Goal: Information Seeking & Learning: Find specific fact

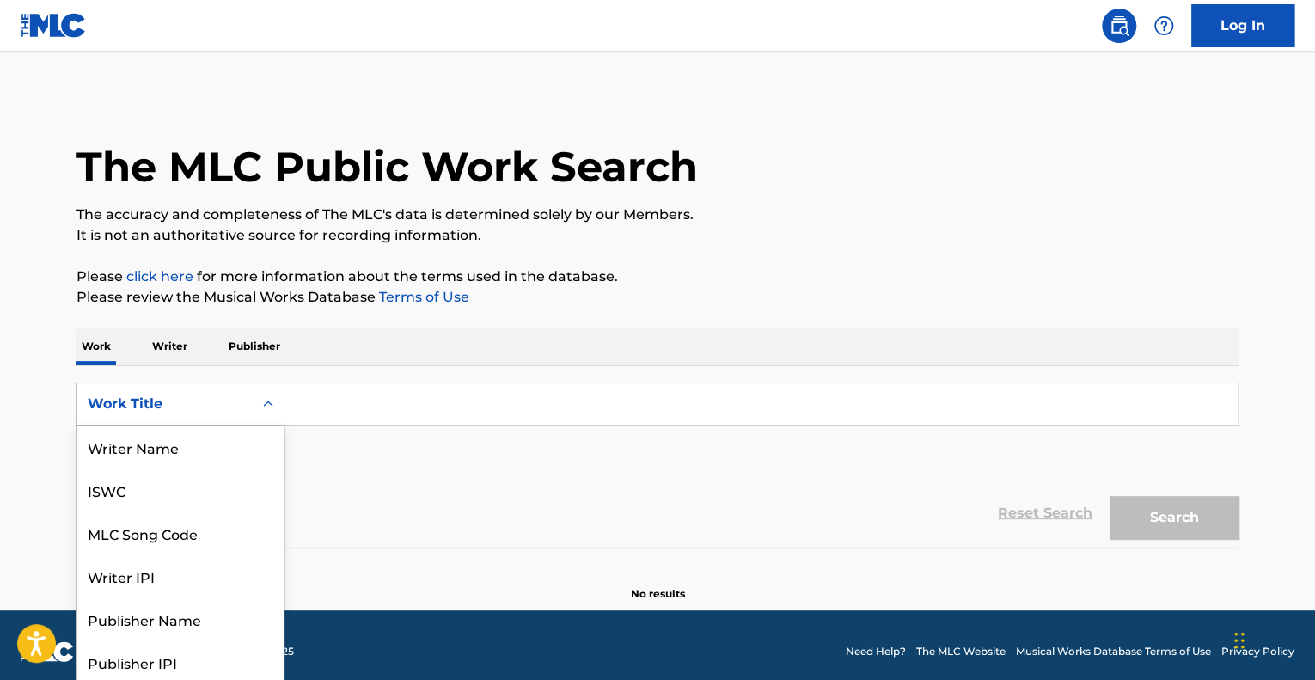
scroll to position [3, 0]
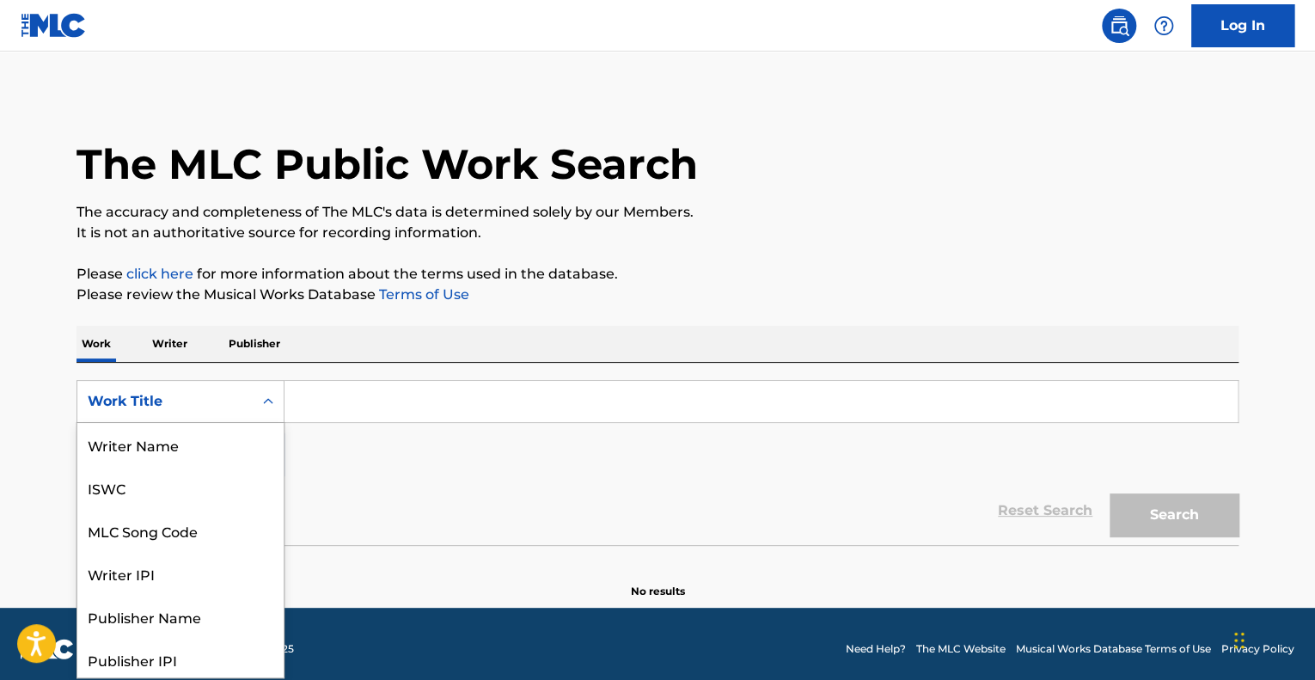
drag, startPoint x: 274, startPoint y: 392, endPoint x: 294, endPoint y: 415, distance: 30.5
click at [275, 396] on div "Search Form" at bounding box center [268, 401] width 31 height 31
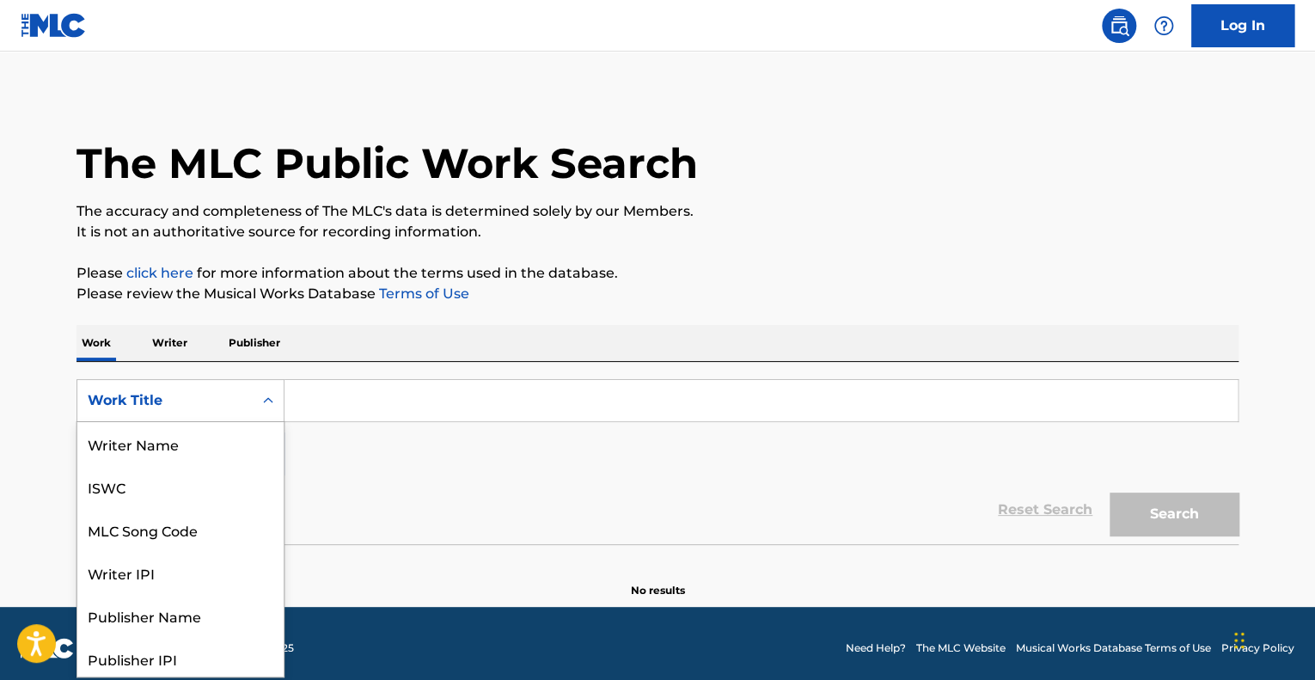
scroll to position [86, 0]
click at [194, 441] on div "MLC Song Code" at bounding box center [180, 443] width 206 height 43
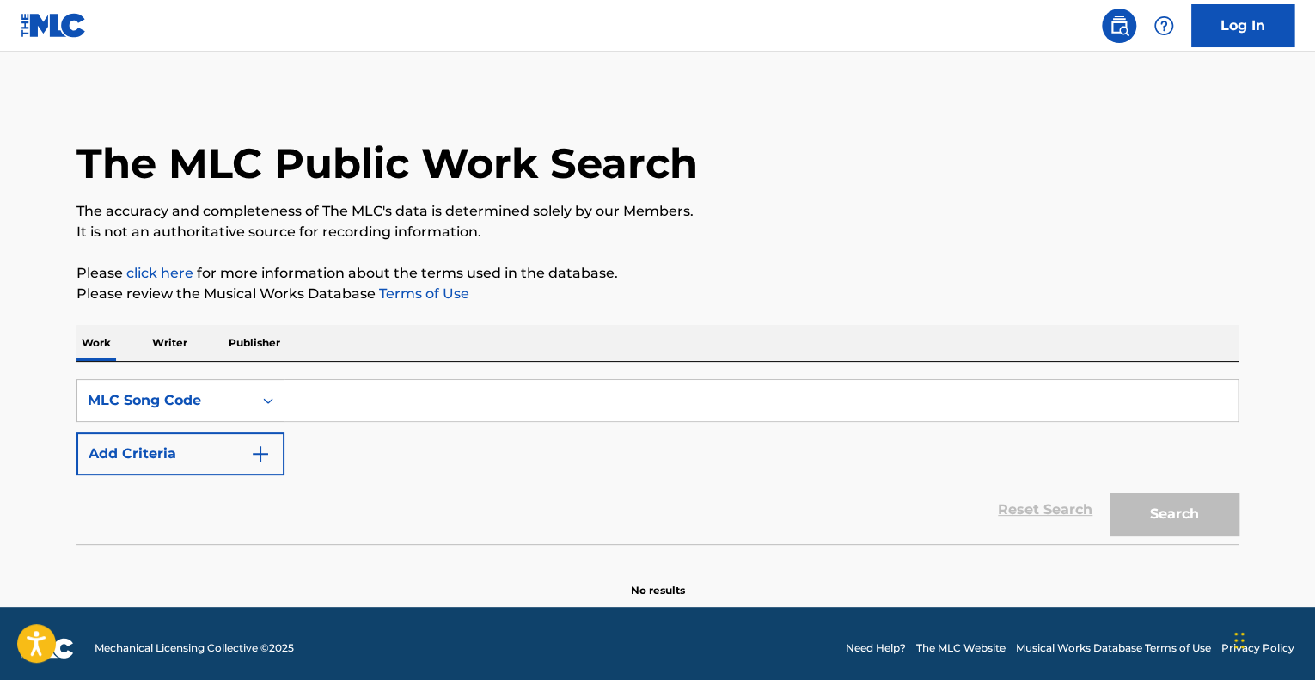
click at [388, 395] on input "Search Form" at bounding box center [761, 400] width 953 height 41
drag, startPoint x: 0, startPoint y: 106, endPoint x: 92, endPoint y: 162, distance: 107.6
click at [0, 106] on main "The MLC Public Work Search The accuracy and completeness of The MLC's data is d…" at bounding box center [657, 327] width 1315 height 559
click at [364, 398] on input "Search Form" at bounding box center [761, 400] width 953 height 41
paste input "M2481S"
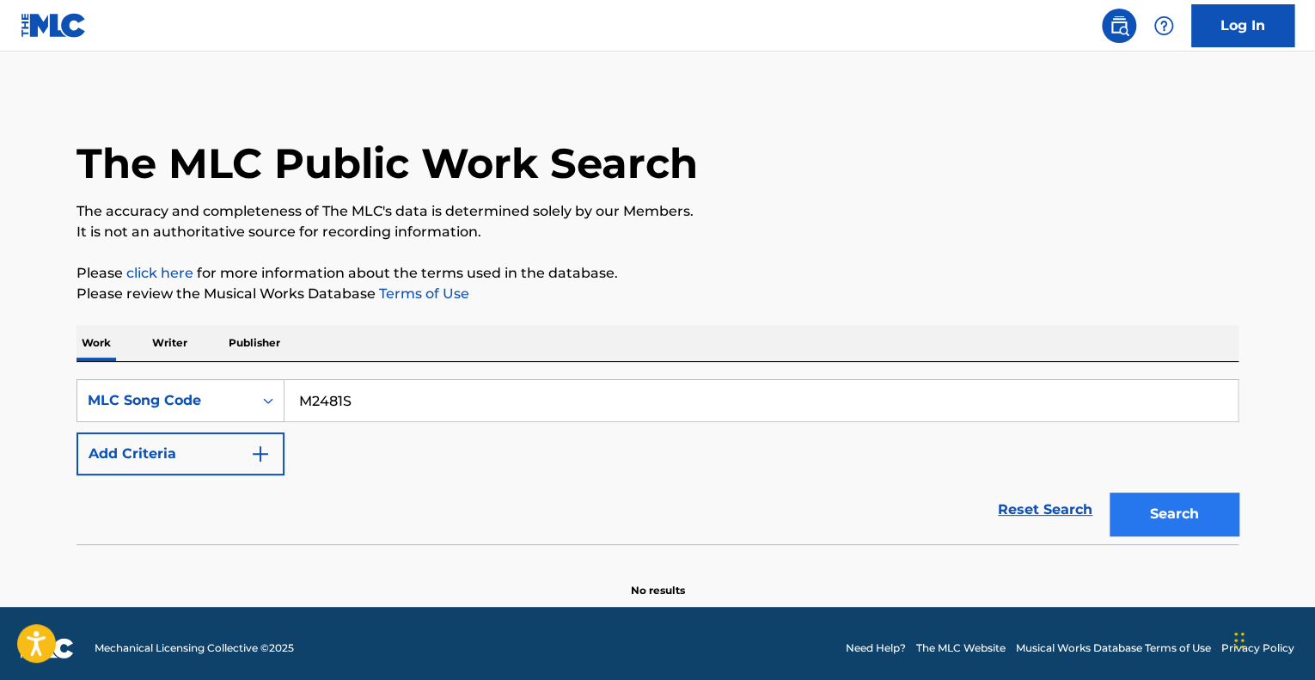
type input "M2481S"
click at [1159, 506] on button "Search" at bounding box center [1174, 514] width 129 height 43
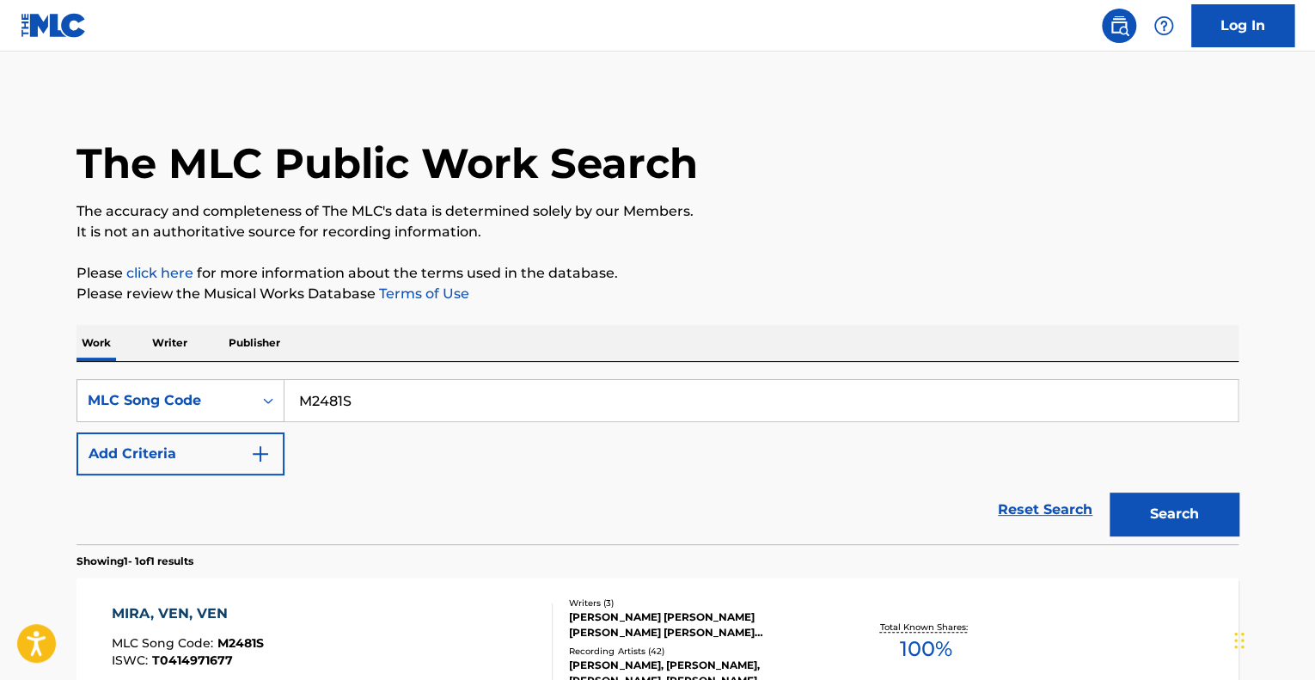
scroll to position [201, 0]
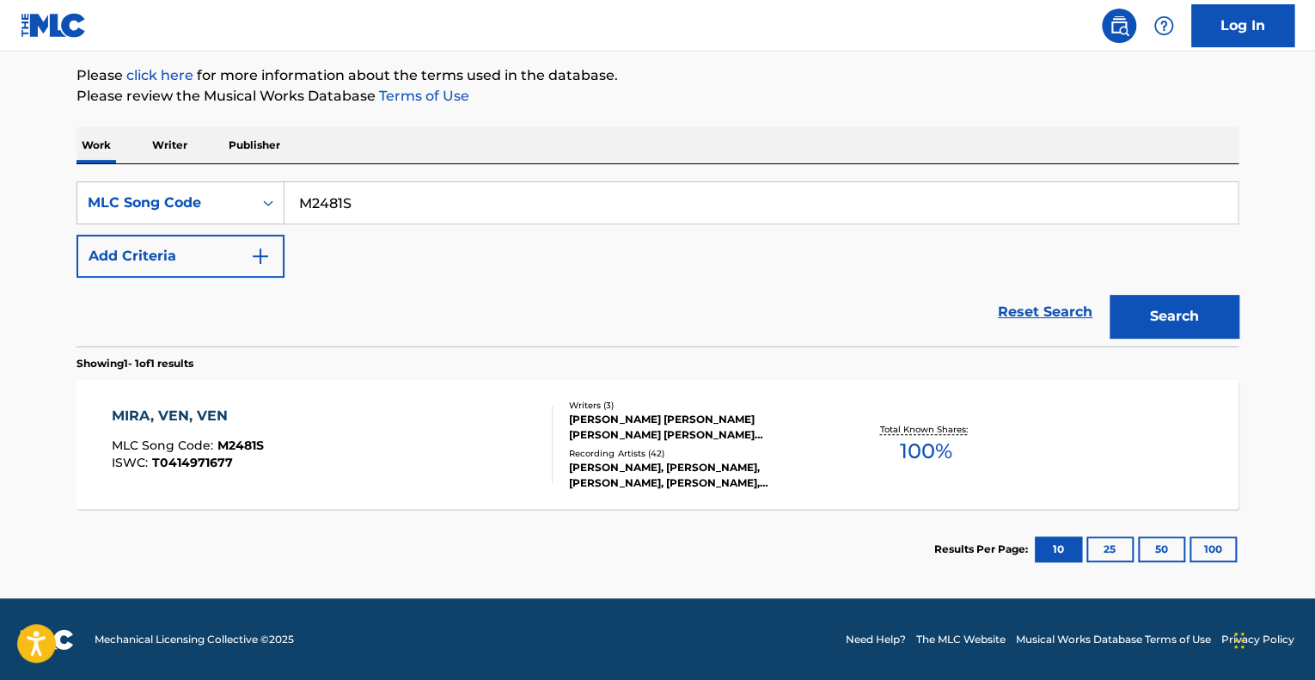
click at [391, 412] on div "MIRA, VEN, VEN MLC Song Code : M2481S ISWC : T0414971677" at bounding box center [333, 444] width 442 height 77
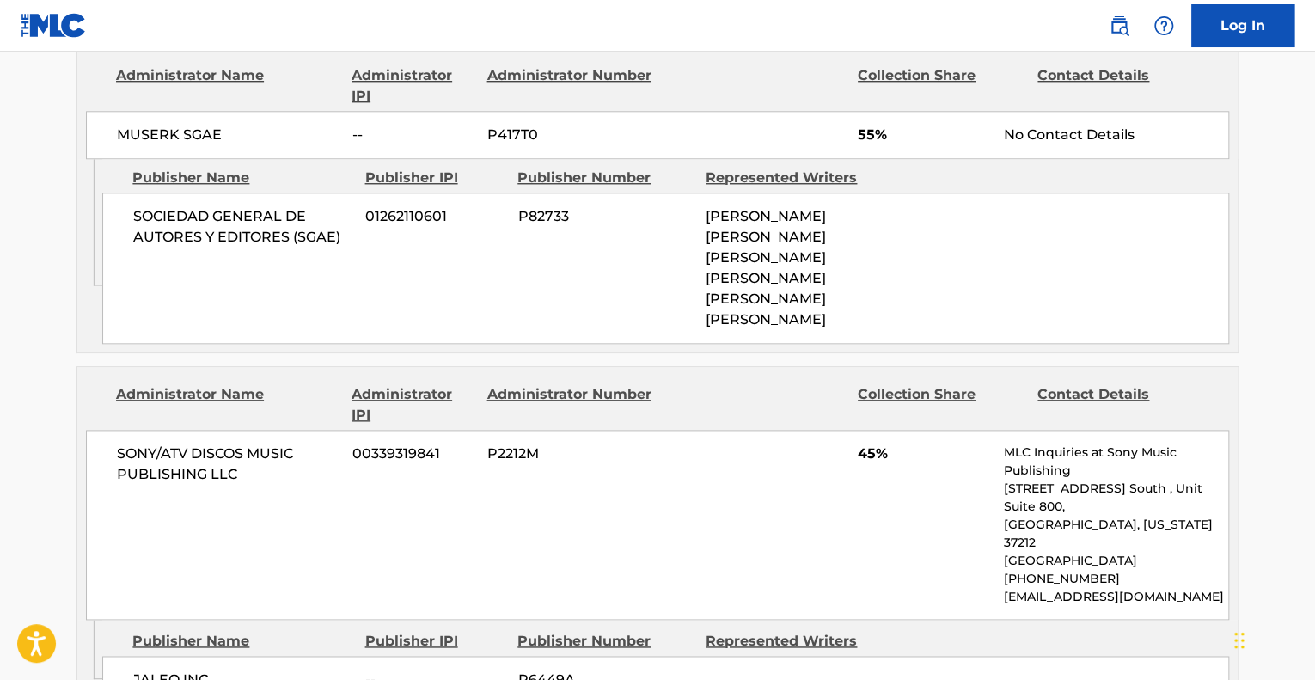
drag, startPoint x: 512, startPoint y: 246, endPoint x: 505, endPoint y: 303, distance: 58.1
click at [512, 246] on div "SOCIEDAD GENERAL DE AUTORES Y EDITORES (SGAE) 01262110601 P82733 JUAN FRANCISCO…" at bounding box center [665, 268] width 1127 height 151
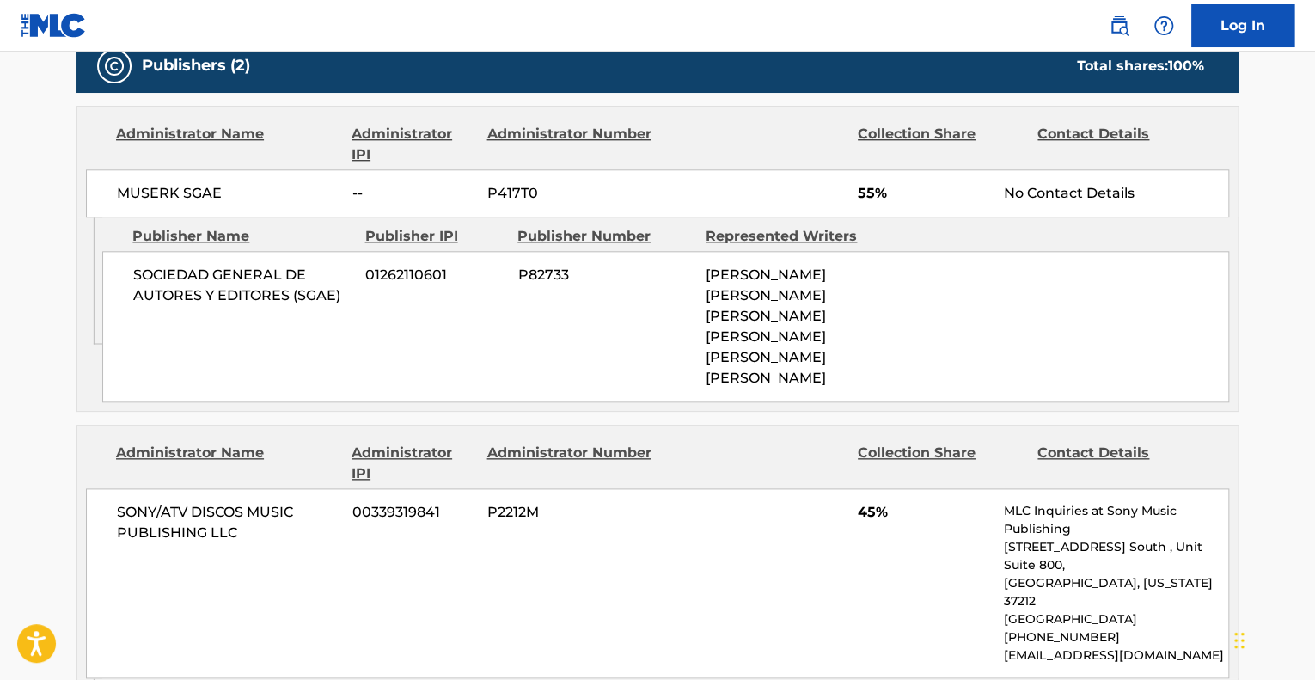
scroll to position [774, 0]
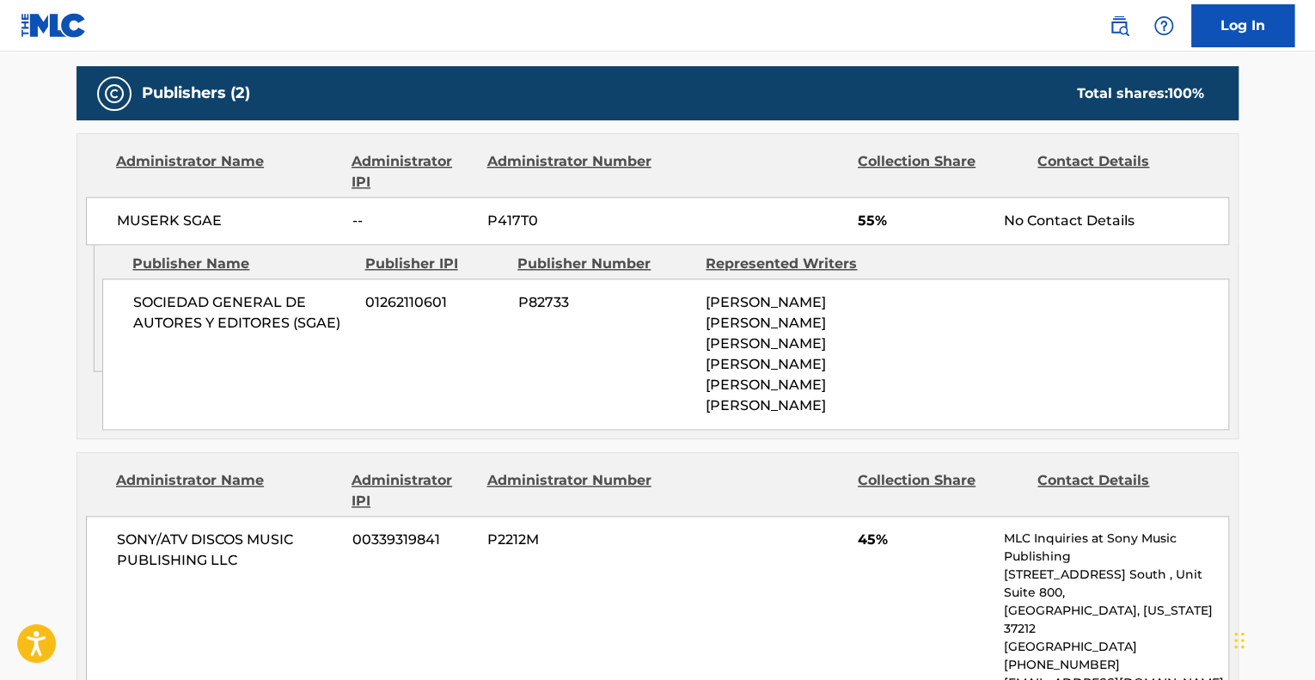
drag, startPoint x: 704, startPoint y: 296, endPoint x: 662, endPoint y: 395, distance: 107.5
click at [853, 418] on div "SOCIEDAD GENERAL DE AUTORES Y EDITORES (SGAE) 01262110601 P82733 JUAN FRANCISCO…" at bounding box center [665, 354] width 1127 height 151
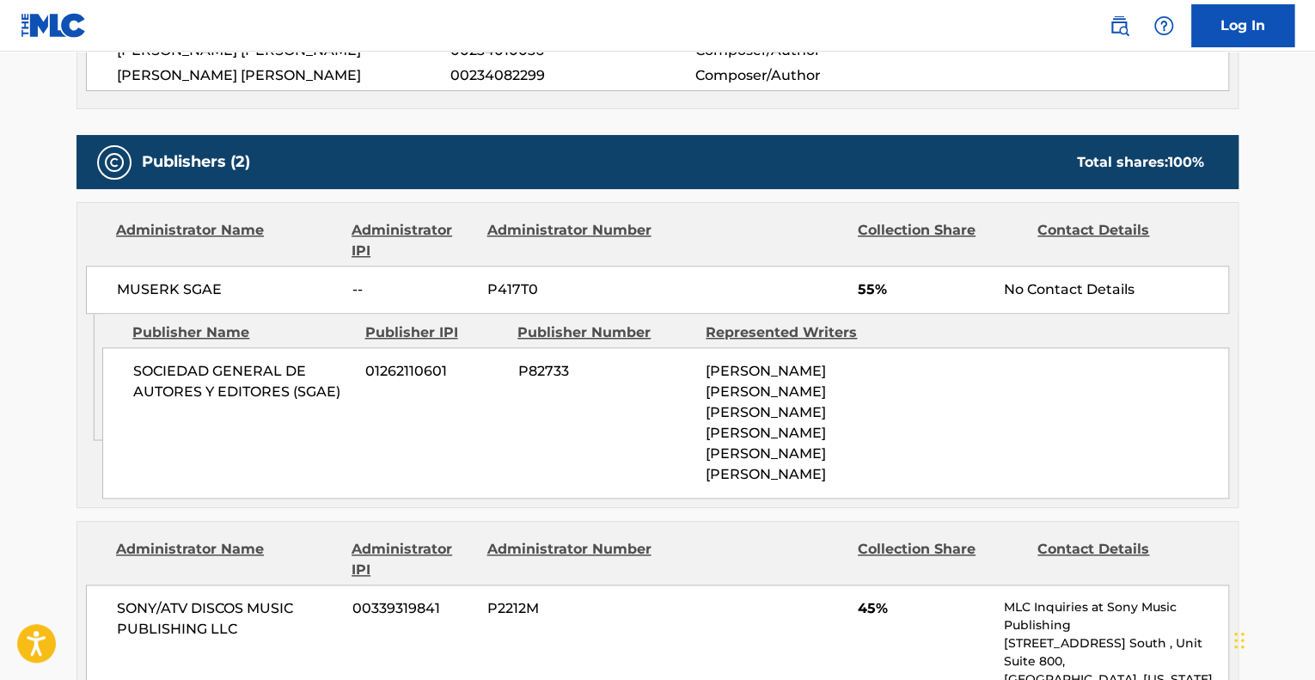
scroll to position [688, 0]
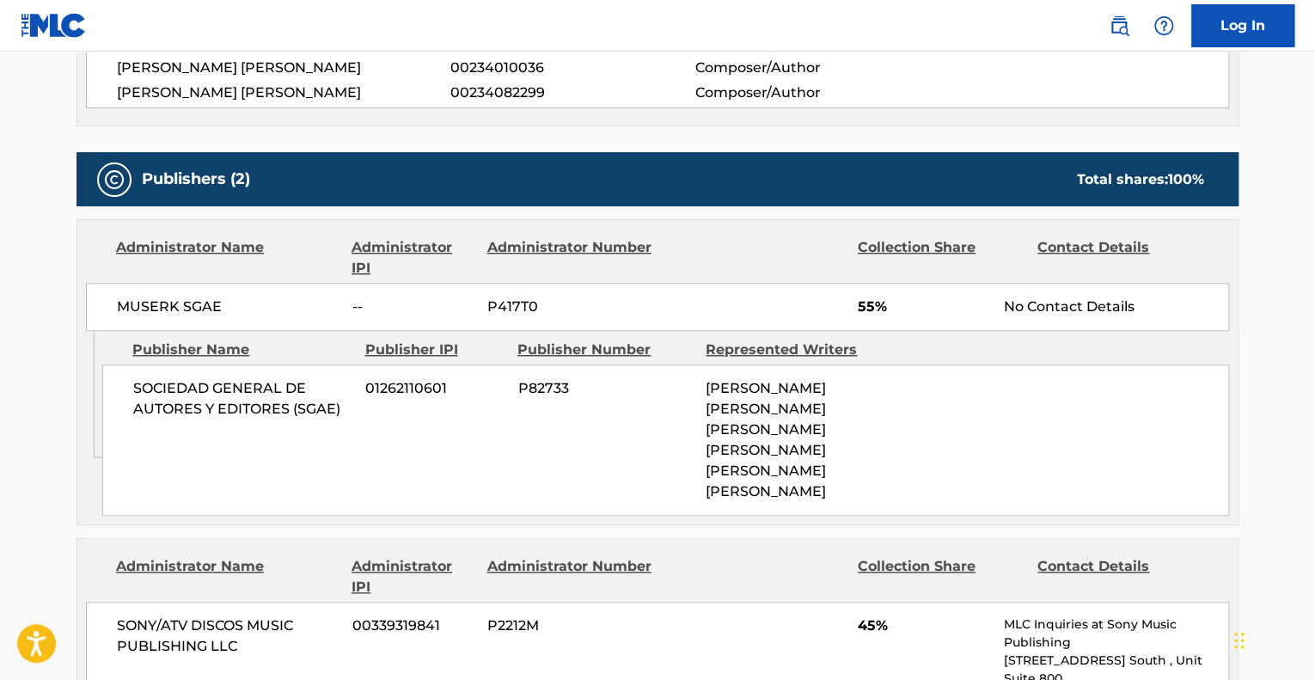
click at [588, 433] on div "SOCIEDAD GENERAL DE AUTORES Y EDITORES (SGAE) 01262110601 P82733 JUAN FRANCISCO…" at bounding box center [665, 439] width 1127 height 151
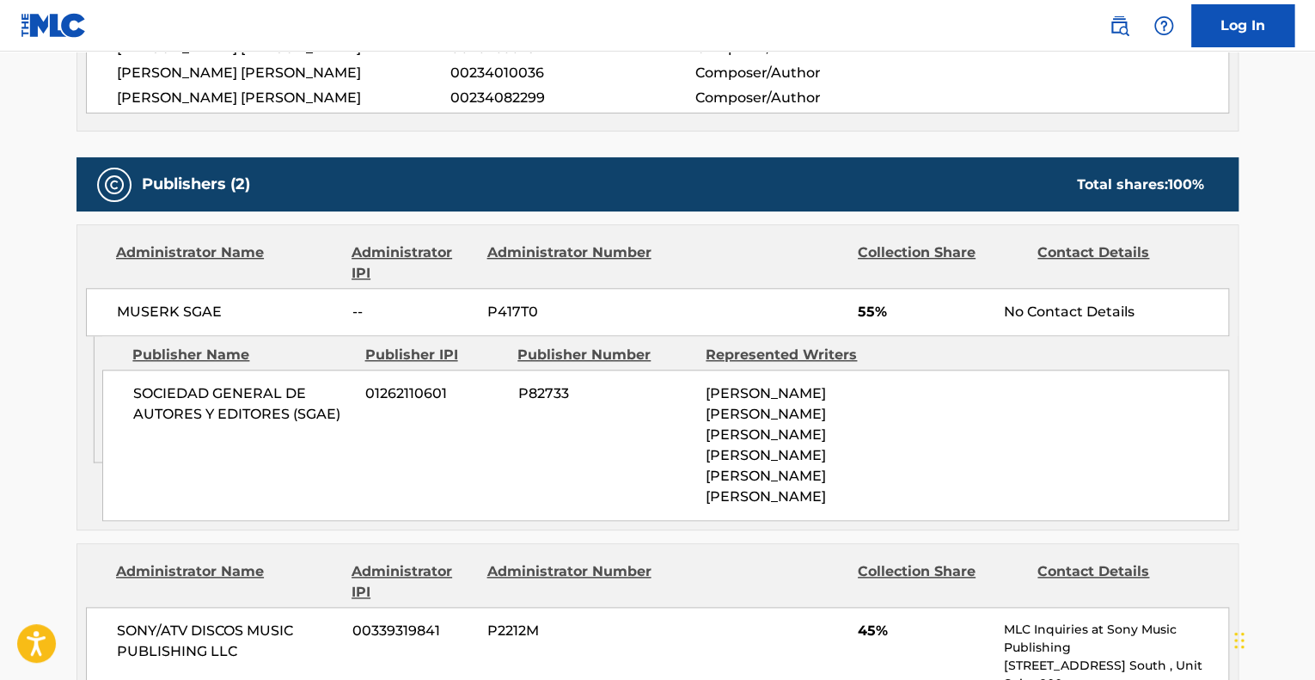
scroll to position [516, 0]
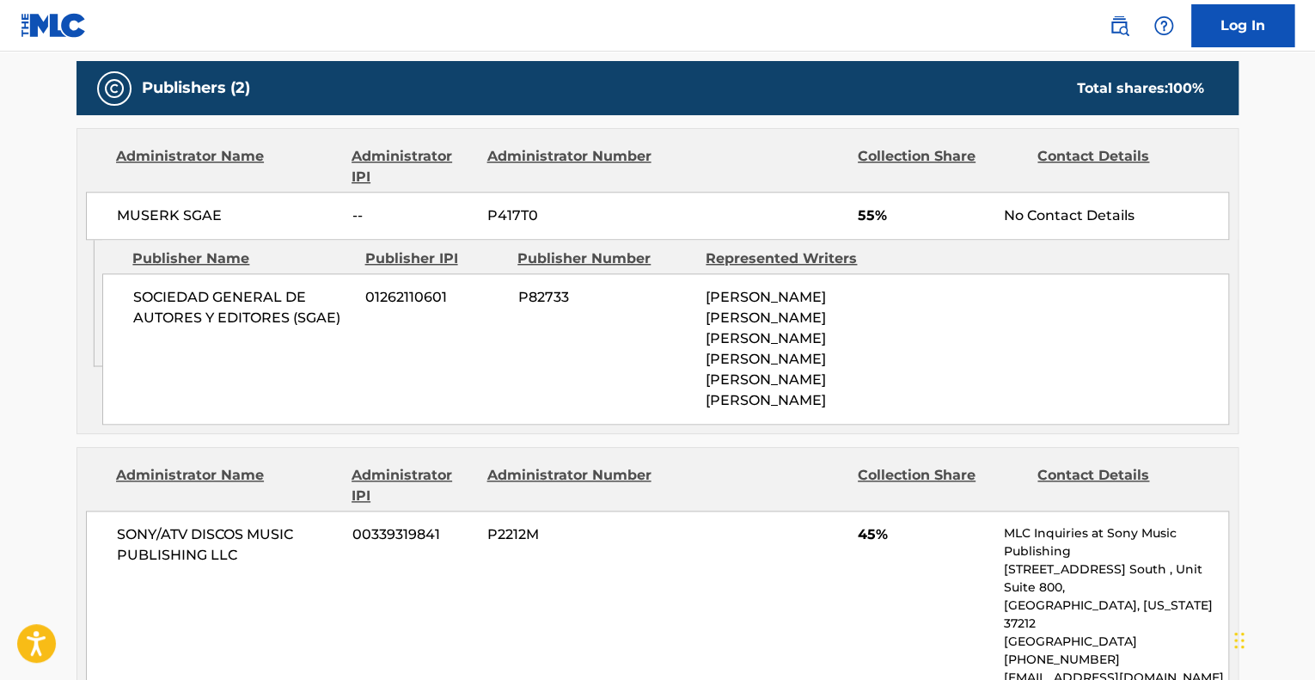
scroll to position [774, 0]
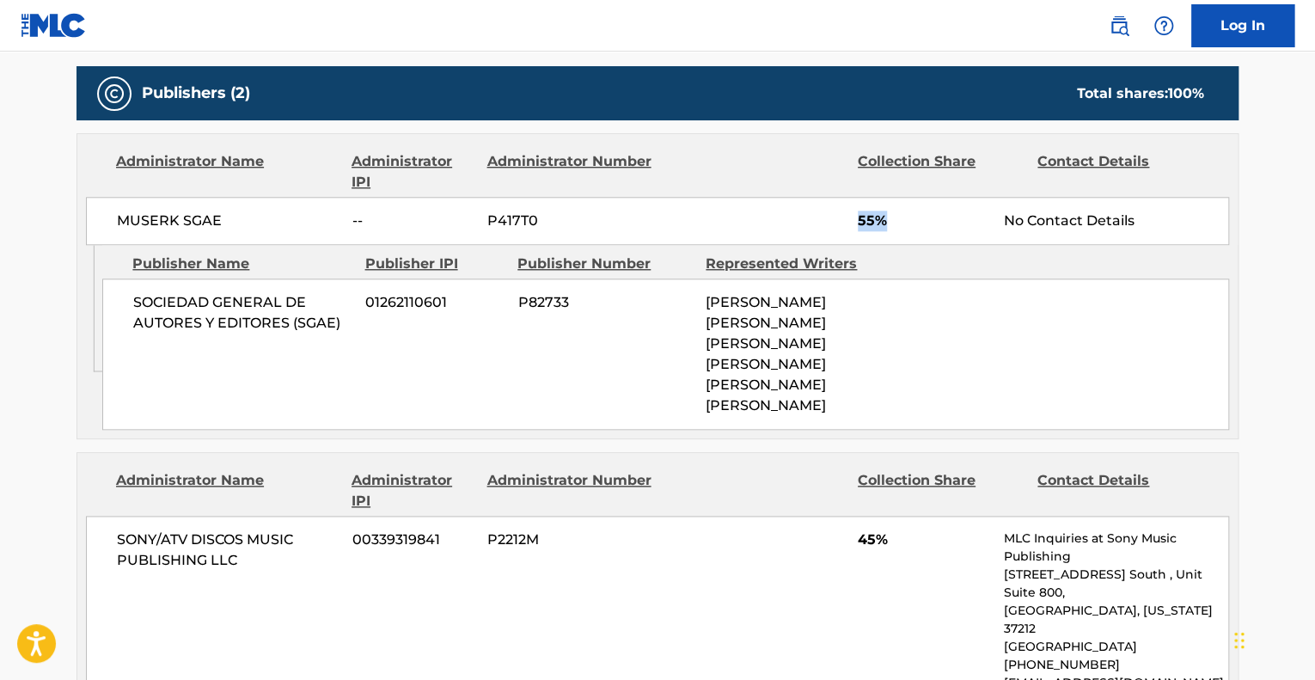
drag, startPoint x: 873, startPoint y: 224, endPoint x: 865, endPoint y: 187, distance: 38.8
click at [836, 223] on div "MUSERK SGAE -- P417T0 55% No Contact Details" at bounding box center [657, 221] width 1143 height 48
click at [707, 355] on span "JUAN FRANCISCO SANVICENTE BELMONTE, JOSE ANTONIO SANVICENTE BELMONTE, JOSE MARI…" at bounding box center [766, 353] width 120 height 119
drag, startPoint x: 723, startPoint y: 315, endPoint x: 818, endPoint y: 360, distance: 104.6
click at [818, 360] on span "JUAN FRANCISCO SANVICENTE BELMONTE, JOSE ANTONIO SANVICENTE BELMONTE, JOSE MARI…" at bounding box center [766, 353] width 120 height 119
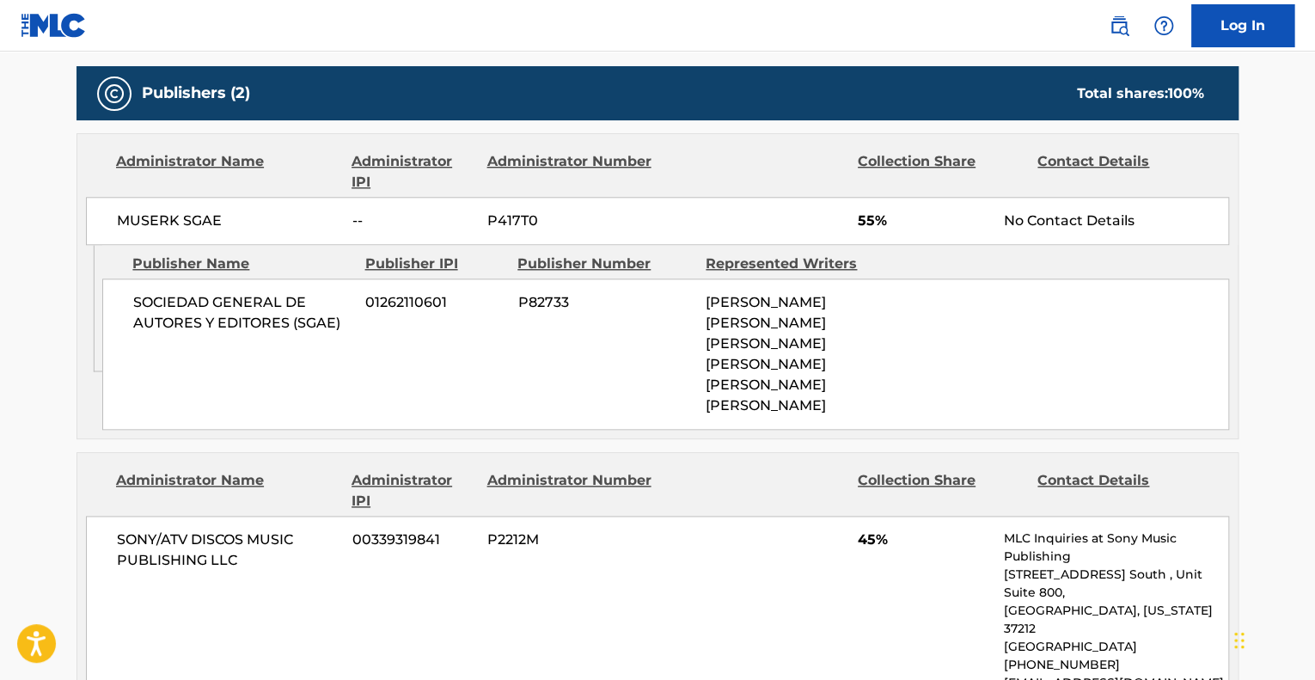
click at [873, 392] on div "JUAN FRANCISCO SANVICENTE BELMONTE, JOSE ANTONIO SANVICENTE BELMONTE, JOSE MARI…" at bounding box center [793, 354] width 175 height 124
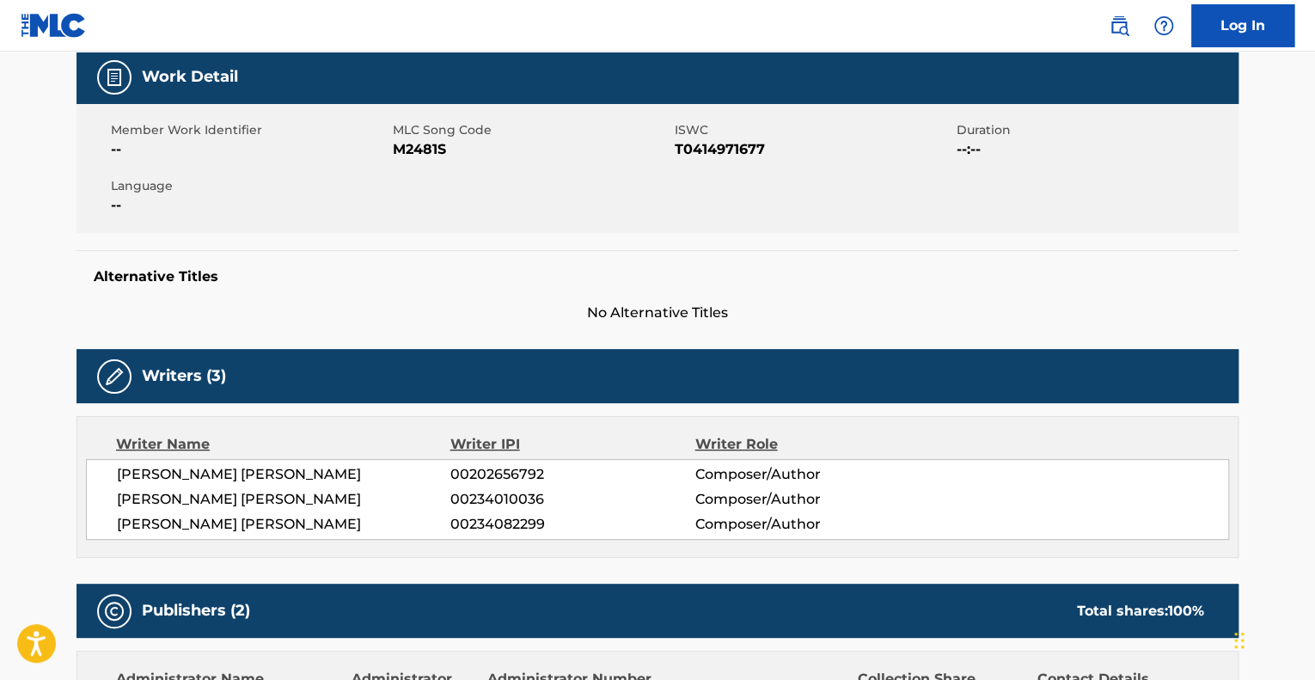
scroll to position [86, 0]
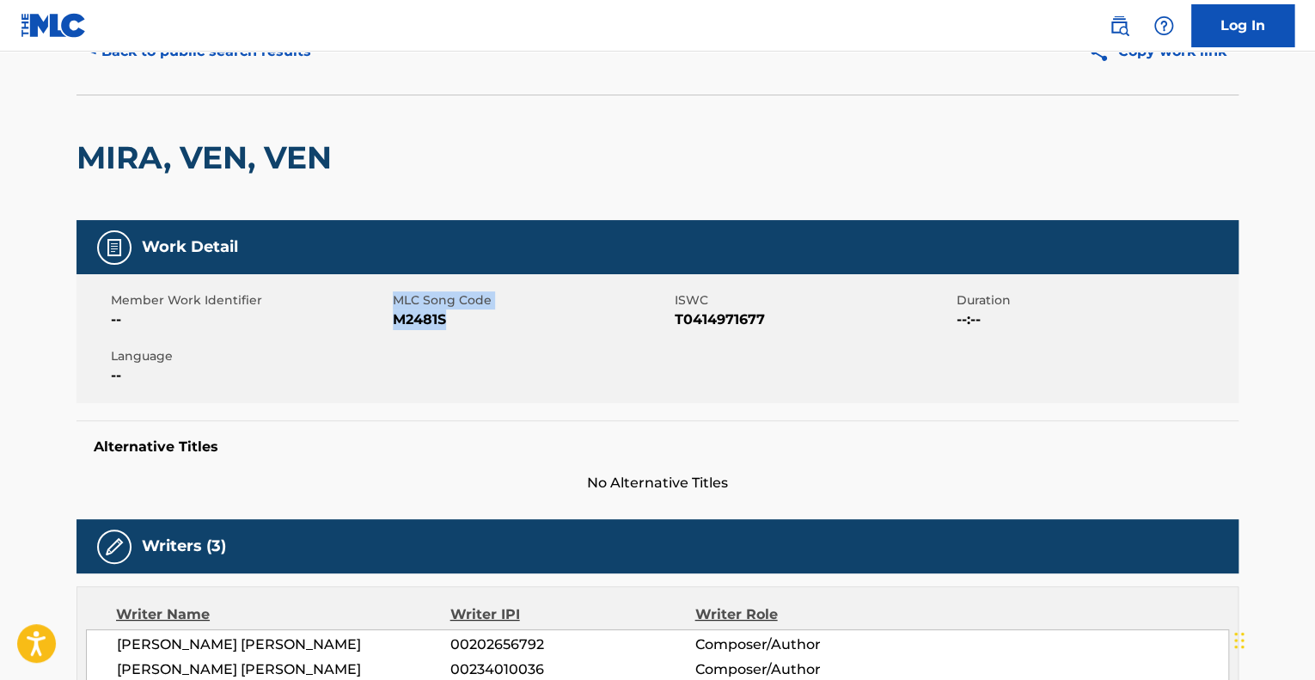
drag, startPoint x: 413, startPoint y: 318, endPoint x: 397, endPoint y: 298, distance: 25.6
click at [397, 298] on div "MLC Song Code M2481S" at bounding box center [534, 310] width 282 height 39
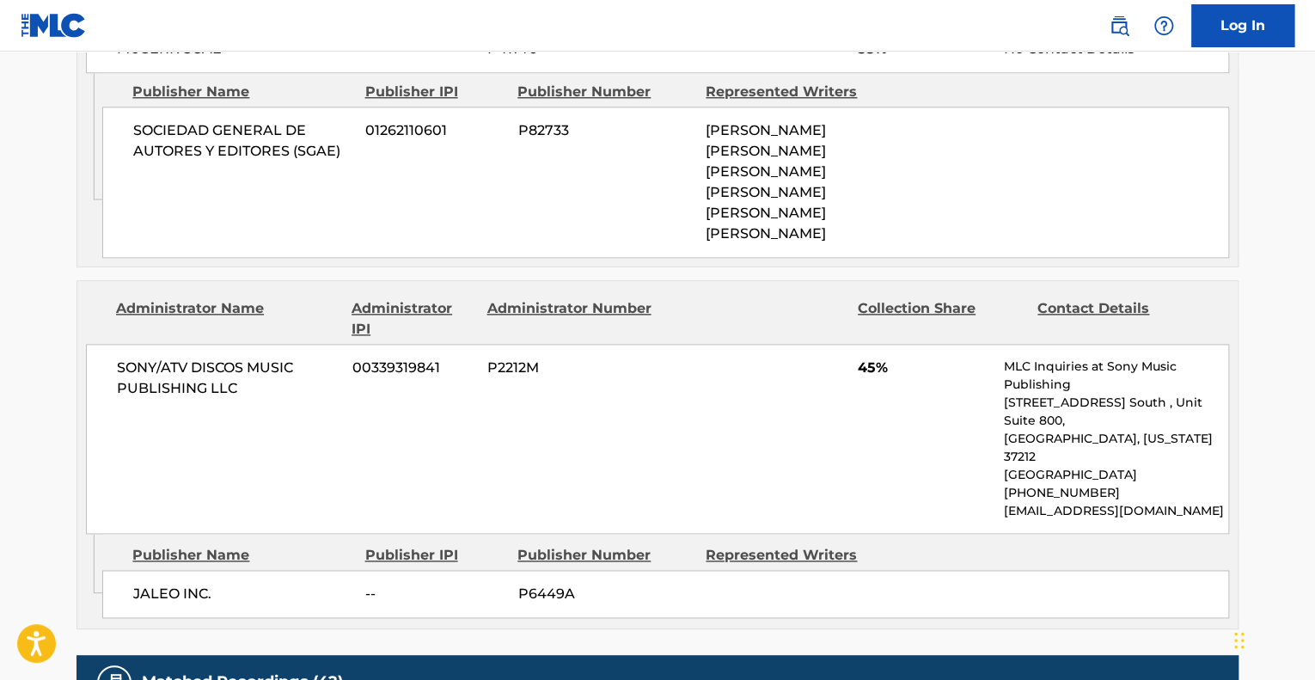
scroll to position [688, 0]
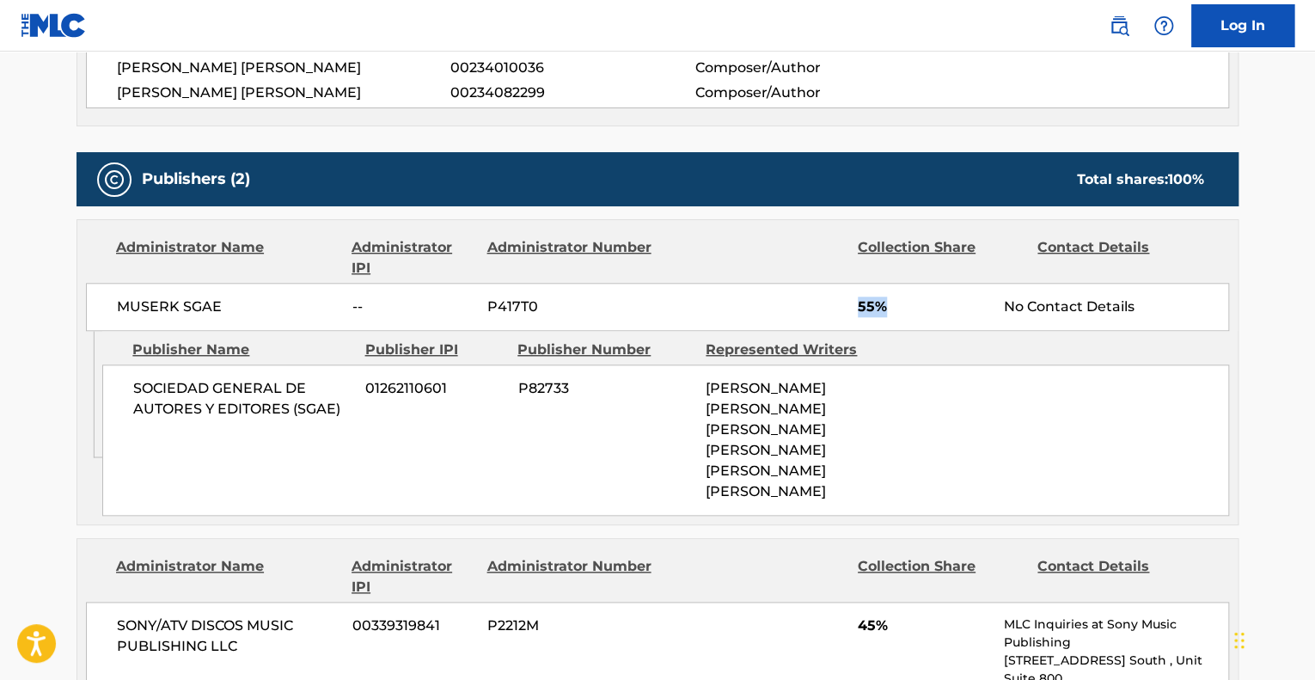
drag, startPoint x: 891, startPoint y: 298, endPoint x: 858, endPoint y: 298, distance: 32.7
click at [858, 298] on span "55%" at bounding box center [924, 307] width 133 height 21
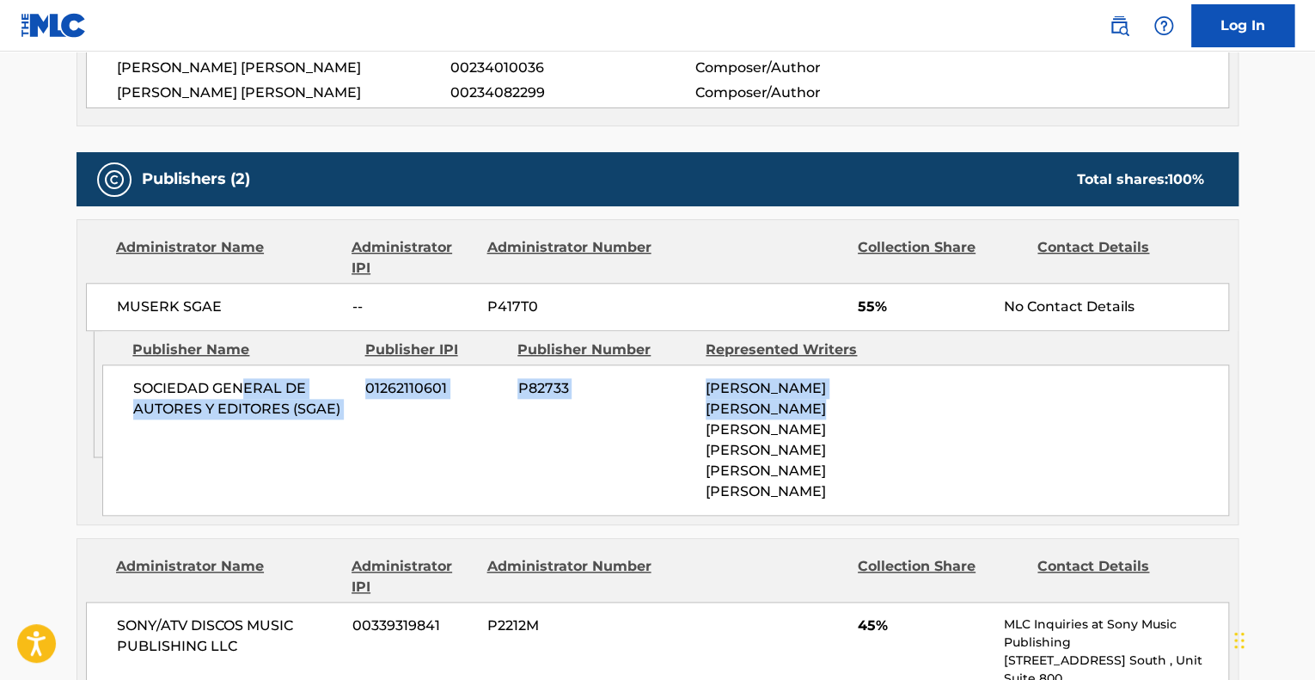
drag, startPoint x: 255, startPoint y: 389, endPoint x: 714, endPoint y: 426, distance: 460.5
click at [714, 426] on div "SOCIEDAD GENERAL DE AUTORES Y EDITORES (SGAE) 01262110601 P82733 JUAN FRANCISCO…" at bounding box center [665, 439] width 1127 height 151
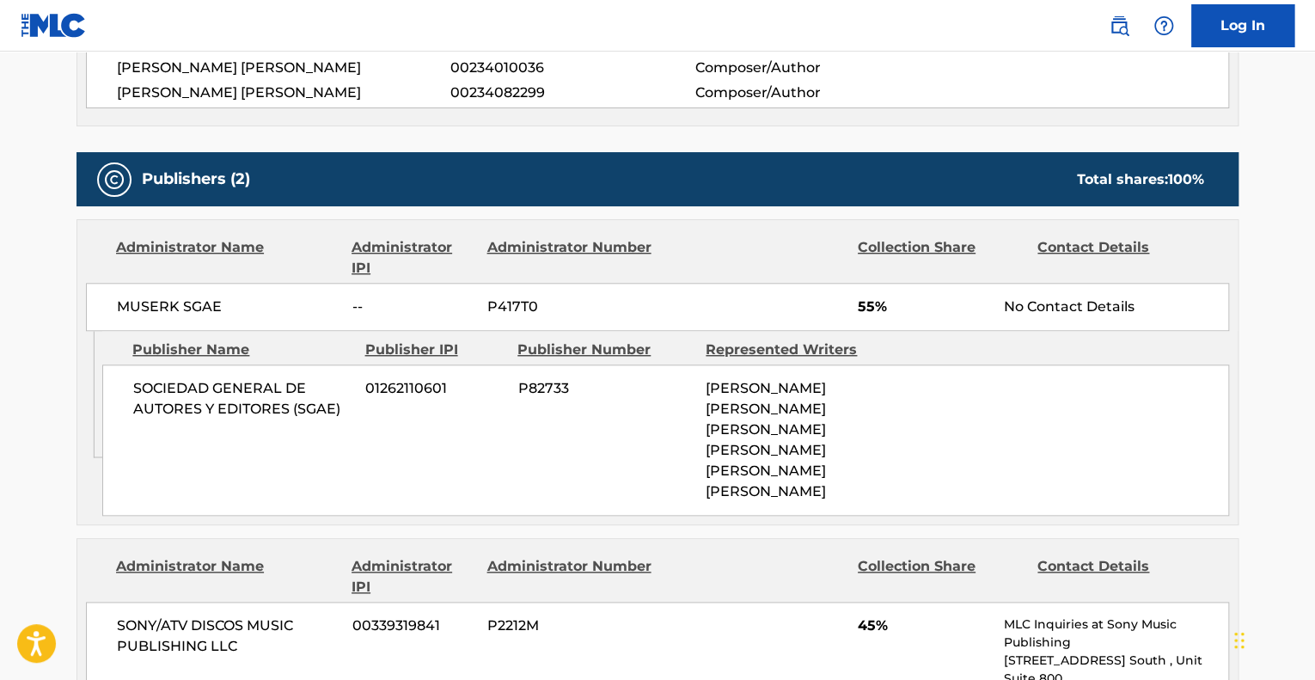
click at [724, 475] on span "JUAN FRANCISCO SANVICENTE BELMONTE, JOSE ANTONIO SANVICENTE BELMONTE, JOSE MARI…" at bounding box center [766, 439] width 120 height 119
drag, startPoint x: 849, startPoint y: 484, endPoint x: 789, endPoint y: 469, distance: 62.1
click at [789, 469] on div "JUAN FRANCISCO SANVICENTE BELMONTE, JOSE ANTONIO SANVICENTE BELMONTE, JOSE MARI…" at bounding box center [793, 440] width 175 height 124
drag, startPoint x: 719, startPoint y: 387, endPoint x: 822, endPoint y: 447, distance: 119.4
click at [822, 447] on span "JUAN FRANCISCO SANVICENTE BELMONTE, JOSE ANTONIO SANVICENTE BELMONTE, JOSE MARI…" at bounding box center [766, 439] width 120 height 119
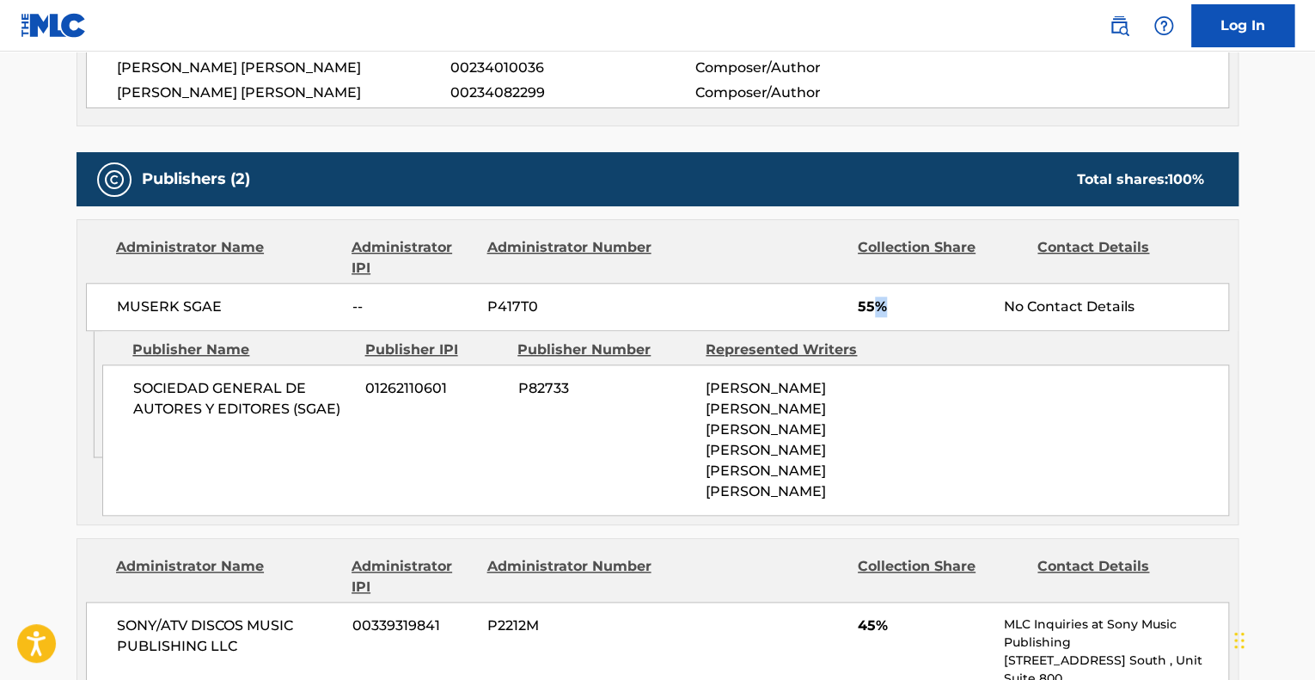
drag, startPoint x: 908, startPoint y: 303, endPoint x: 870, endPoint y: 306, distance: 37.9
click at [870, 306] on span "55%" at bounding box center [924, 307] width 133 height 21
drag, startPoint x: 113, startPoint y: 312, endPoint x: 258, endPoint y: 315, distance: 144.4
click at [258, 315] on div "MUSERK SGAE -- P417T0 55% No Contact Details" at bounding box center [657, 307] width 1143 height 48
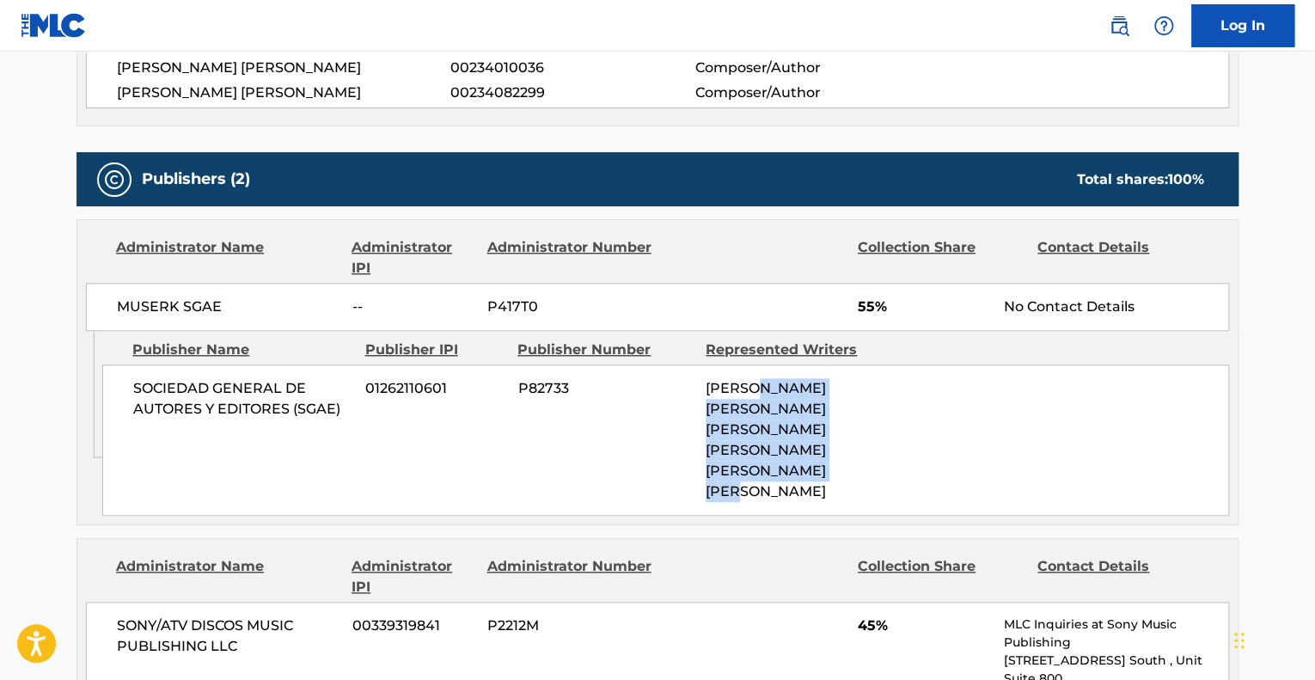
drag, startPoint x: 782, startPoint y: 402, endPoint x: 866, endPoint y: 472, distance: 108.6
click at [866, 472] on div "JUAN FRANCISCO SANVICENTE BELMONTE, JOSE ANTONIO SANVICENTE BELMONTE, JOSE MARI…" at bounding box center [793, 440] width 175 height 124
click at [963, 435] on div "SOCIEDAD GENERAL DE AUTORES Y EDITORES (SGAE) 01262110601 P82733 JUAN FRANCISCO…" at bounding box center [665, 439] width 1127 height 151
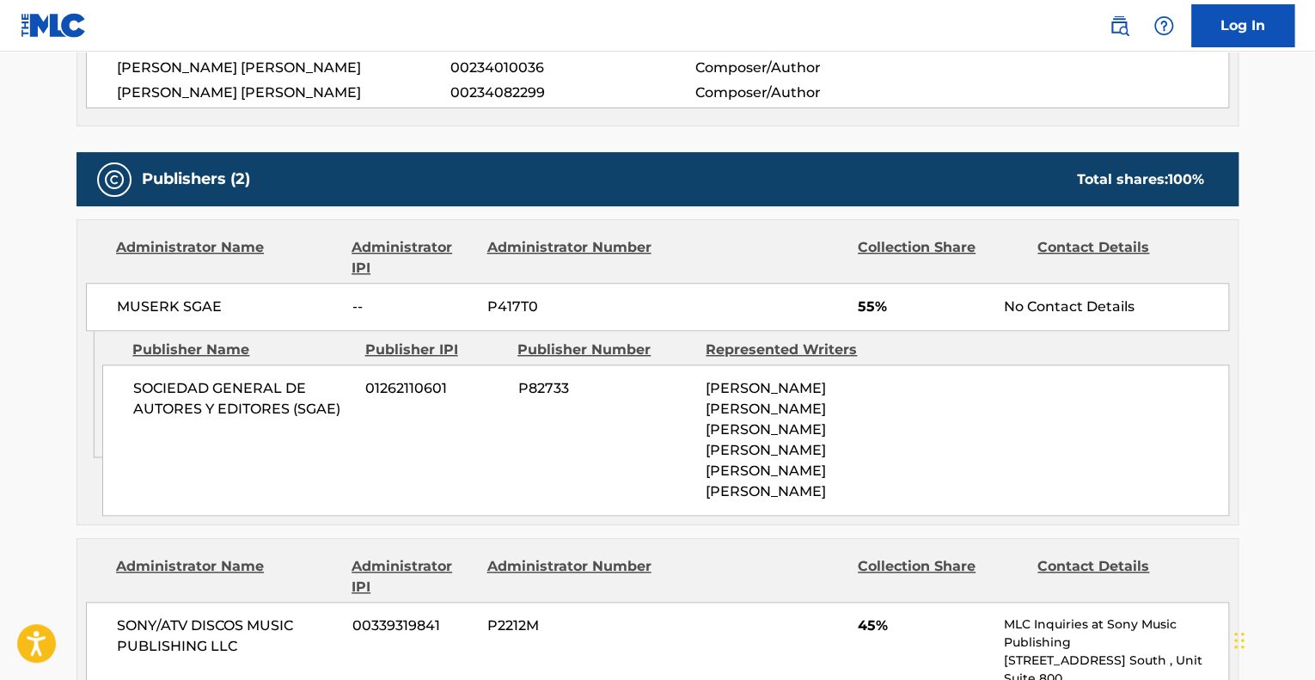
drag, startPoint x: 89, startPoint y: 299, endPoint x: 815, endPoint y: 498, distance: 752.2
click at [815, 498] on div "Administrator Name Administrator IPI Administrator Number Collection Share Cont…" at bounding box center [658, 372] width 1162 height 306
click at [392, 430] on div "SOCIEDAD GENERAL DE AUTORES Y EDITORES (SGAE) 01262110601 P82733 JUAN FRANCISCO…" at bounding box center [665, 439] width 1127 height 151
drag, startPoint x: 706, startPoint y: 291, endPoint x: 864, endPoint y: 324, distance: 161.5
click at [864, 324] on div "MUSERK SGAE -- P417T0 55% No Contact Details" at bounding box center [657, 307] width 1143 height 48
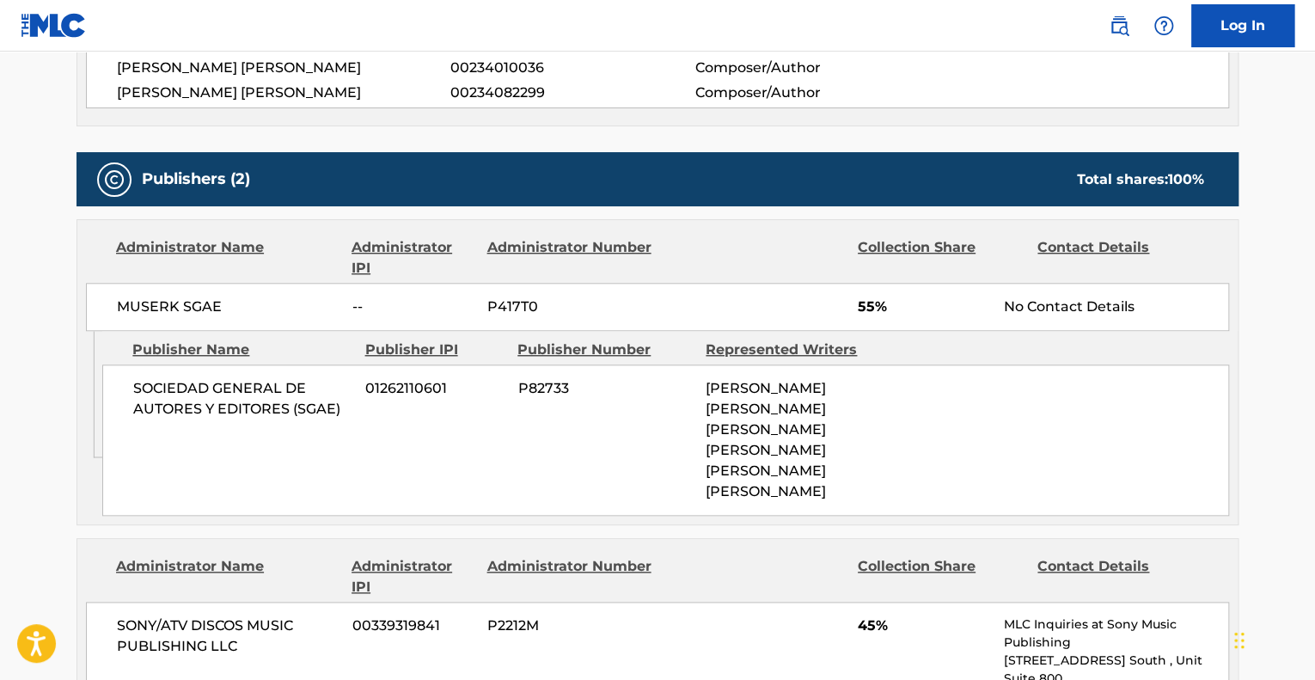
click at [891, 461] on div "SOCIEDAD GENERAL DE AUTORES Y EDITORES (SGAE) 01262110601 P82733 JUAN FRANCISCO…" at bounding box center [665, 439] width 1127 height 151
drag, startPoint x: 842, startPoint y: 498, endPoint x: 702, endPoint y: 377, distance: 184.7
click at [702, 377] on div "SOCIEDAD GENERAL DE AUTORES Y EDITORES (SGAE) 01262110601 P82733 JUAN FRANCISCO…" at bounding box center [665, 439] width 1127 height 151
drag, startPoint x: 265, startPoint y: 303, endPoint x: 633, endPoint y: 307, distance: 368.0
click at [633, 307] on div "MUSERK SGAE -- P417T0 55% No Contact Details" at bounding box center [657, 307] width 1143 height 48
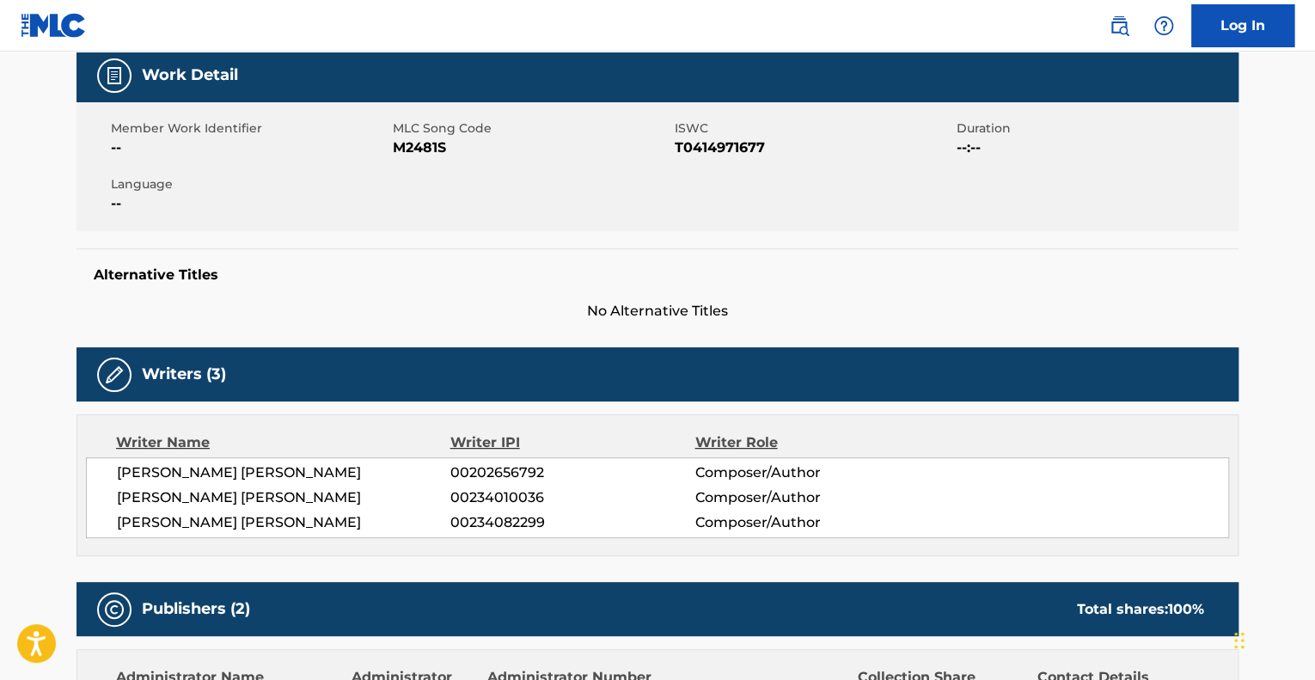
scroll to position [258, 0]
drag, startPoint x: 479, startPoint y: 156, endPoint x: 396, endPoint y: 130, distance: 86.7
click at [396, 130] on div "MLC Song Code M2481S" at bounding box center [534, 138] width 282 height 39
copy div "MLC Song Code M2481S"
click at [346, 198] on span "--" at bounding box center [250, 203] width 278 height 21
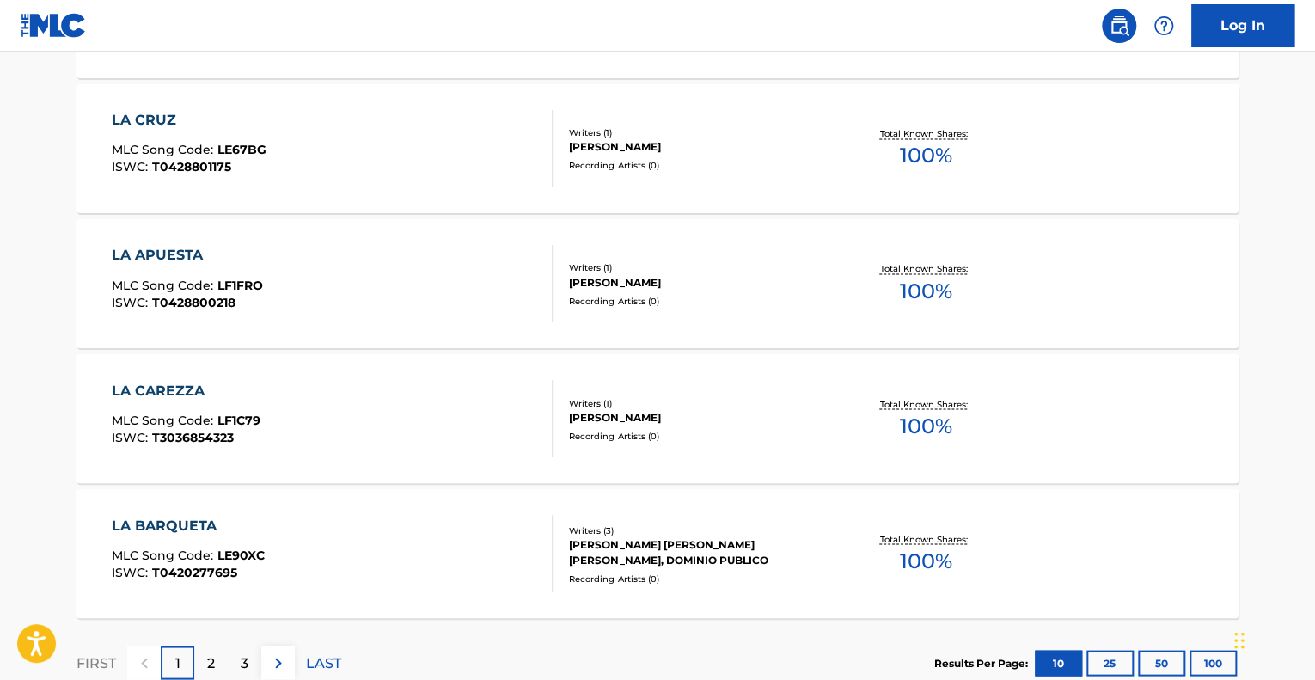
scroll to position [1305, 0]
